Goal: Transaction & Acquisition: Subscribe to service/newsletter

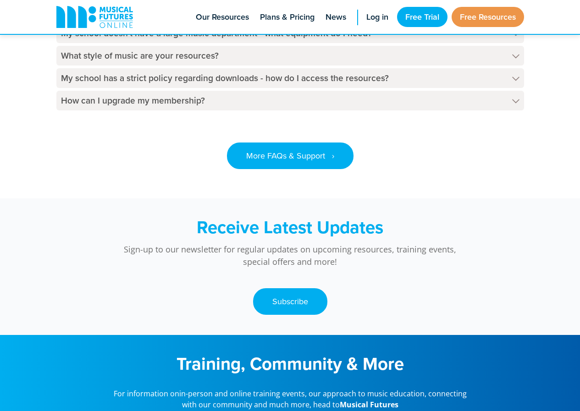
scroll to position [2227, 0]
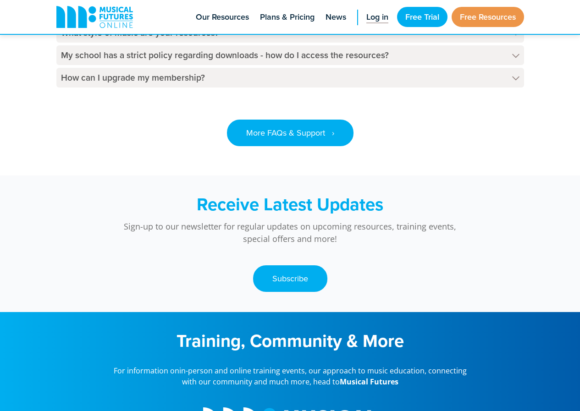
click at [378, 18] on span "Log in" at bounding box center [377, 17] width 22 height 12
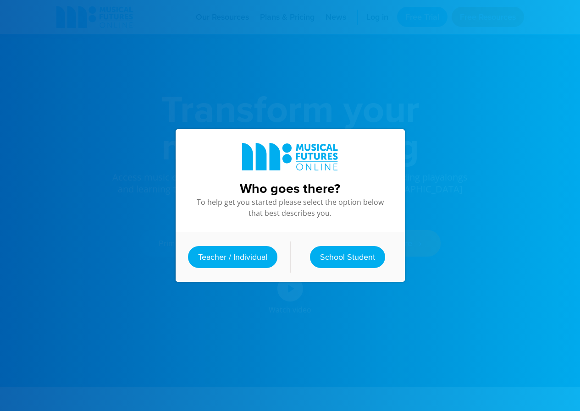
scroll to position [2336, 0]
click at [211, 254] on link "Teacher / Individual" at bounding box center [232, 257] width 89 height 22
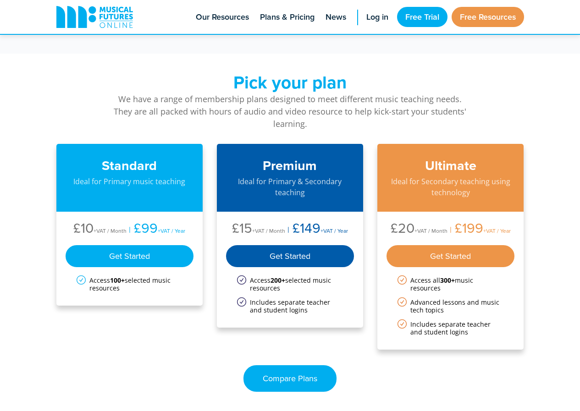
scroll to position [1558, 0]
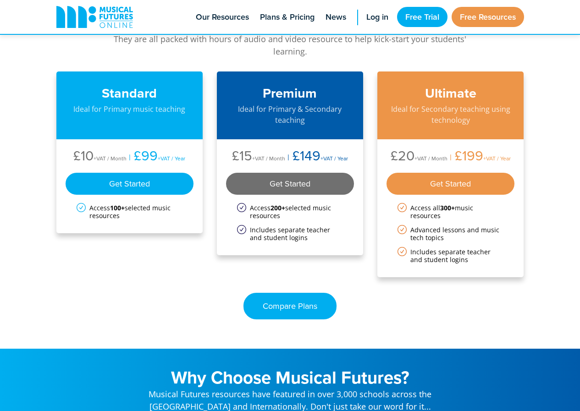
click at [280, 176] on div "Get Started" at bounding box center [290, 184] width 128 height 22
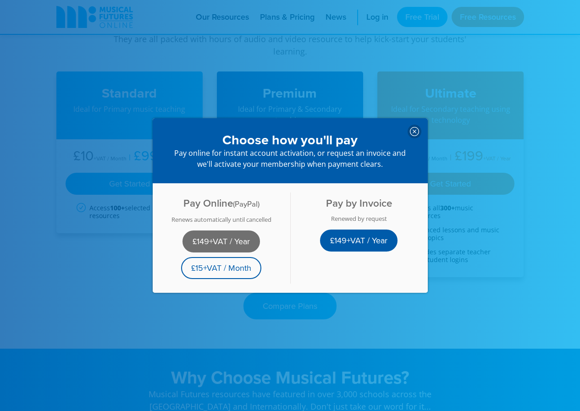
click at [217, 236] on link "£149+VAT / Year" at bounding box center [220, 242] width 77 height 22
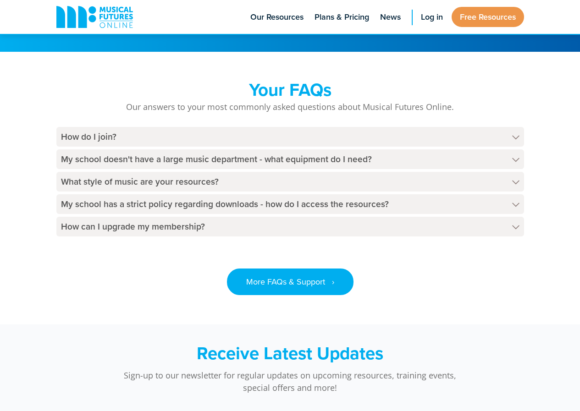
scroll to position [1906, 0]
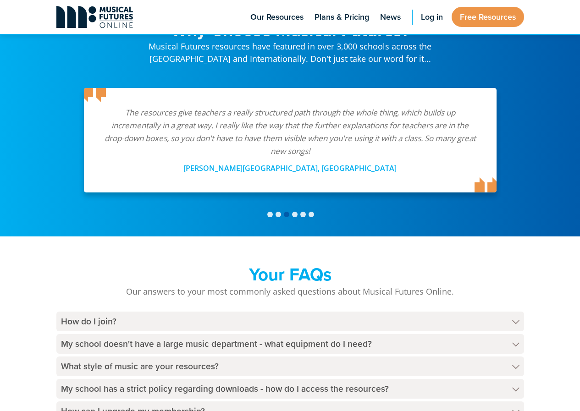
click at [95, 15] on icon at bounding box center [94, 17] width 77 height 22
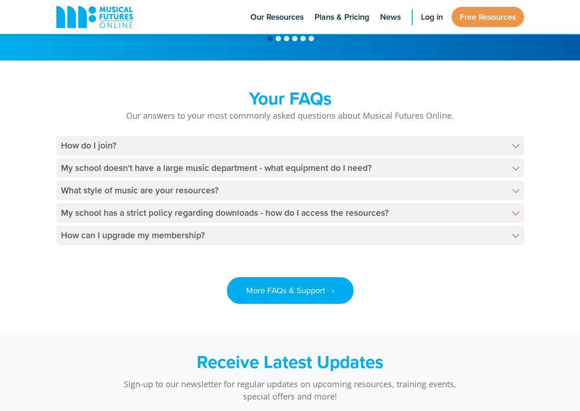
scroll to position [2063, 0]
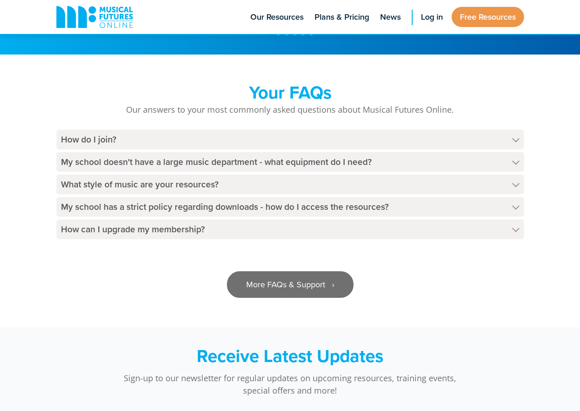
click at [285, 276] on link "More FAQs & Support ‎‏‏‎ ‎ ›" at bounding box center [290, 284] width 127 height 27
